Goal: Task Accomplishment & Management: Use online tool/utility

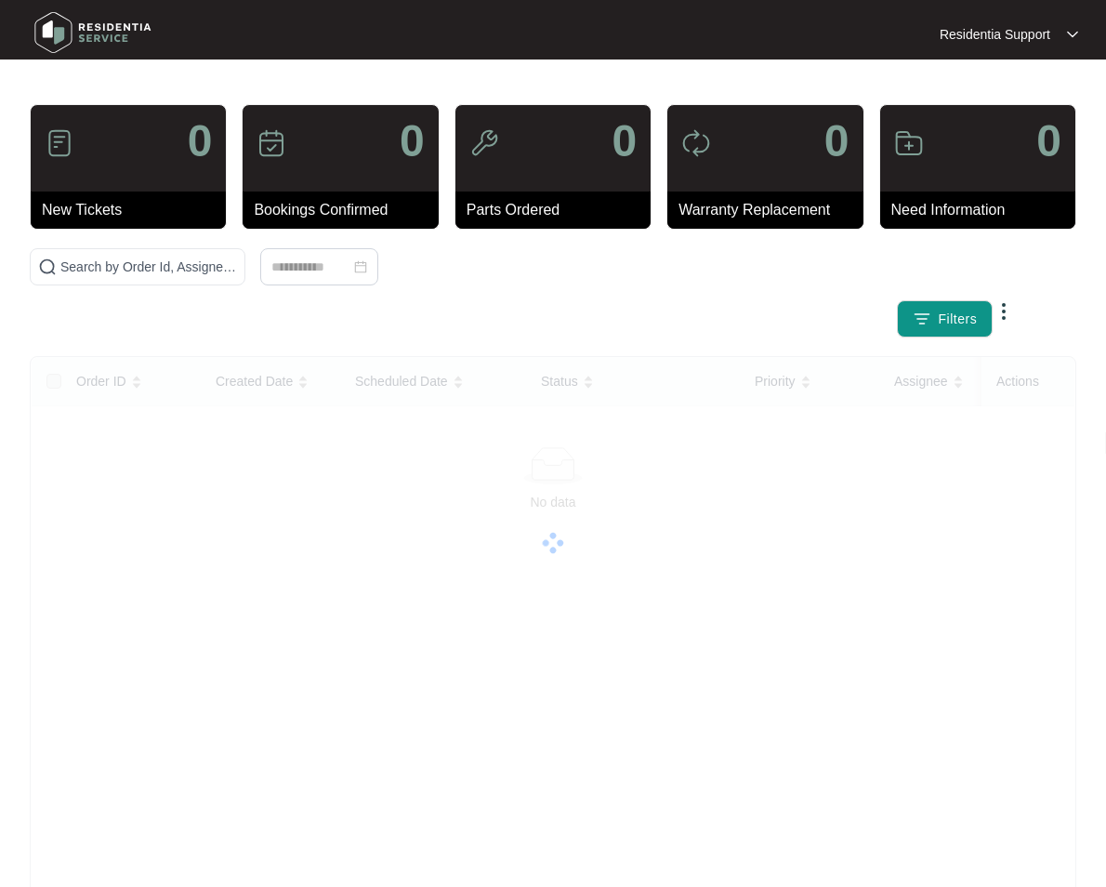
click at [1015, 300] on img at bounding box center [1004, 311] width 22 height 22
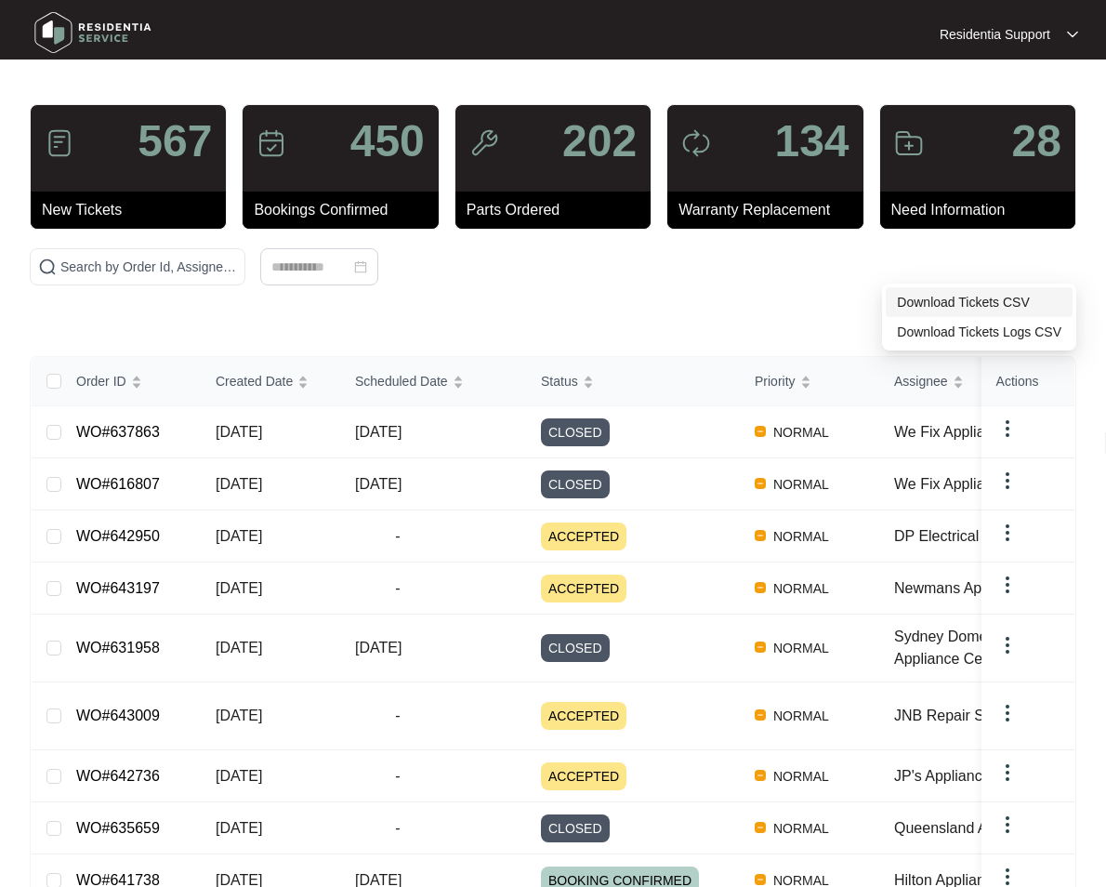
click at [968, 302] on span "Download Tickets CSV" at bounding box center [979, 302] width 165 height 20
click at [994, 300] on button "Filters" at bounding box center [945, 318] width 97 height 37
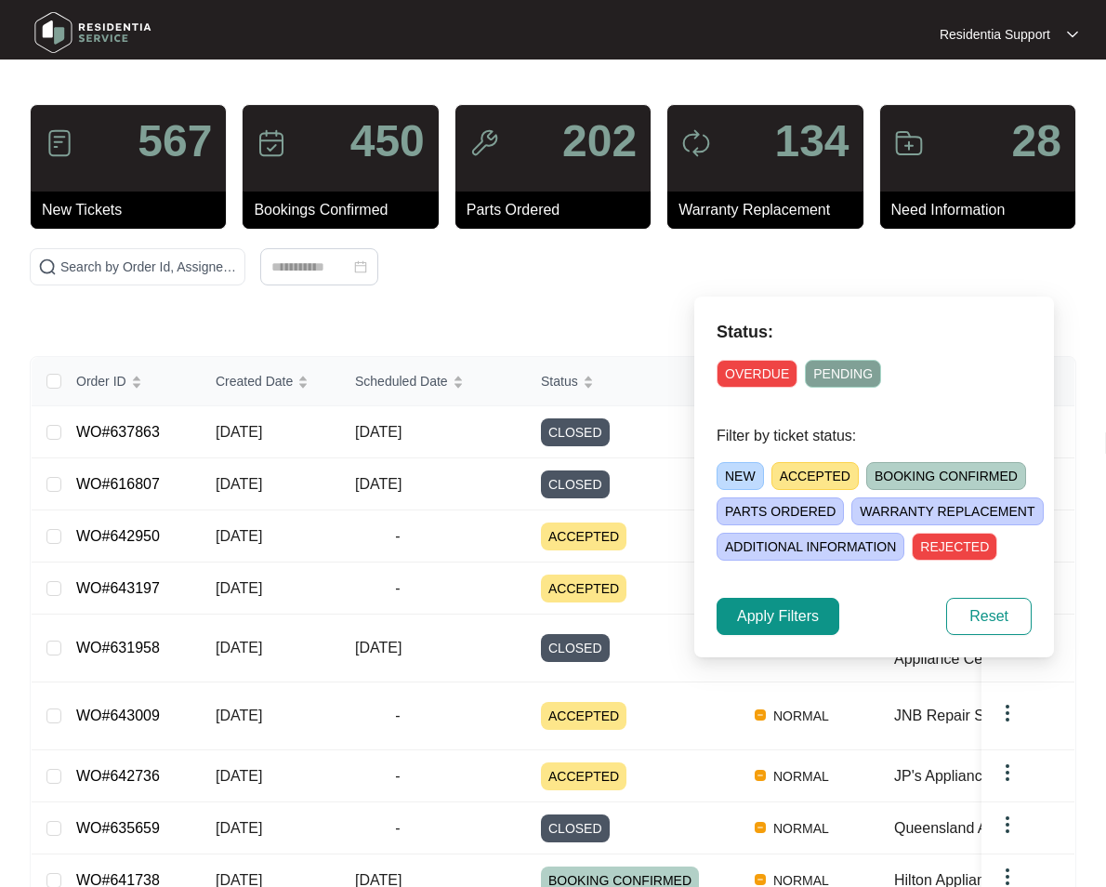
click at [741, 356] on div "OVERDUE PENDING" at bounding box center [874, 369] width 315 height 35
click at [741, 369] on span "OVERDUE" at bounding box center [757, 374] width 81 height 28
click at [786, 618] on span "Apply Filters" at bounding box center [778, 616] width 82 height 22
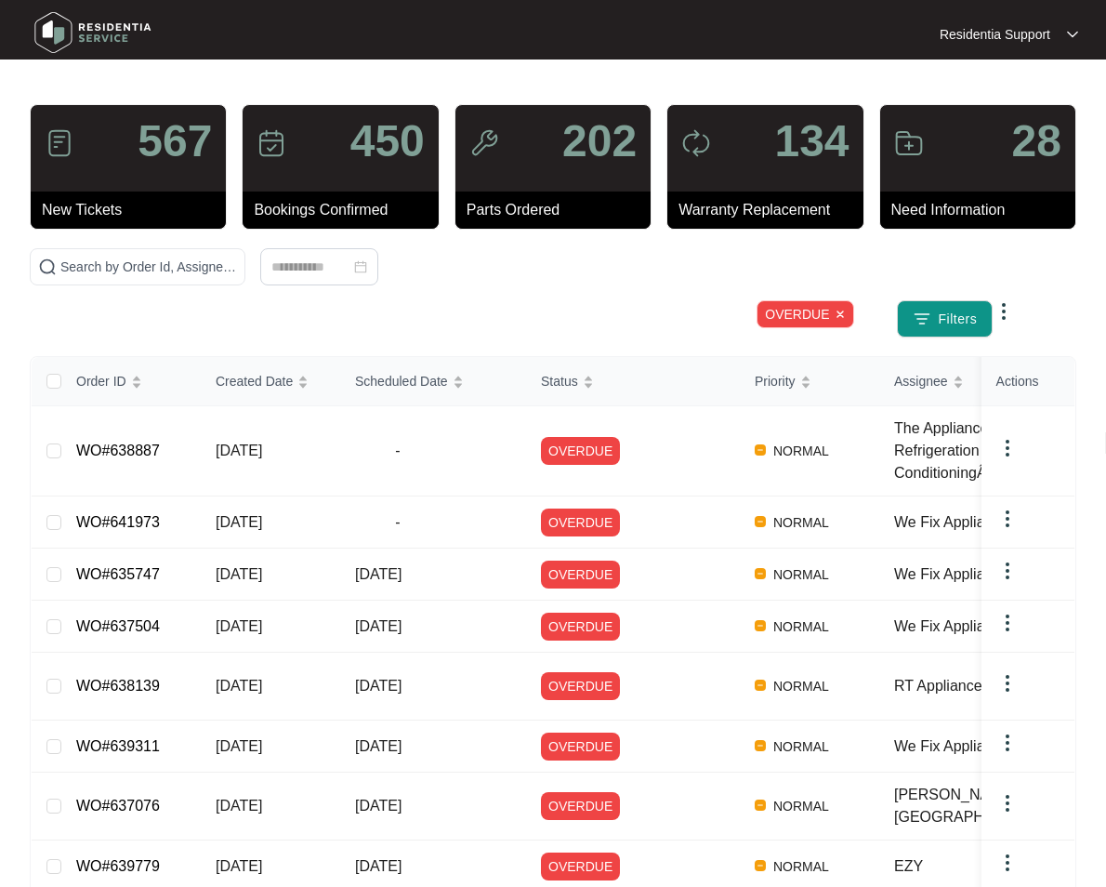
click at [477, 26] on div at bounding box center [554, 35] width 518 height 56
click at [1015, 300] on img at bounding box center [1004, 311] width 22 height 22
click at [1007, 296] on span "Download Tickets CSV" at bounding box center [979, 302] width 165 height 20
